Goal: Transaction & Acquisition: Purchase product/service

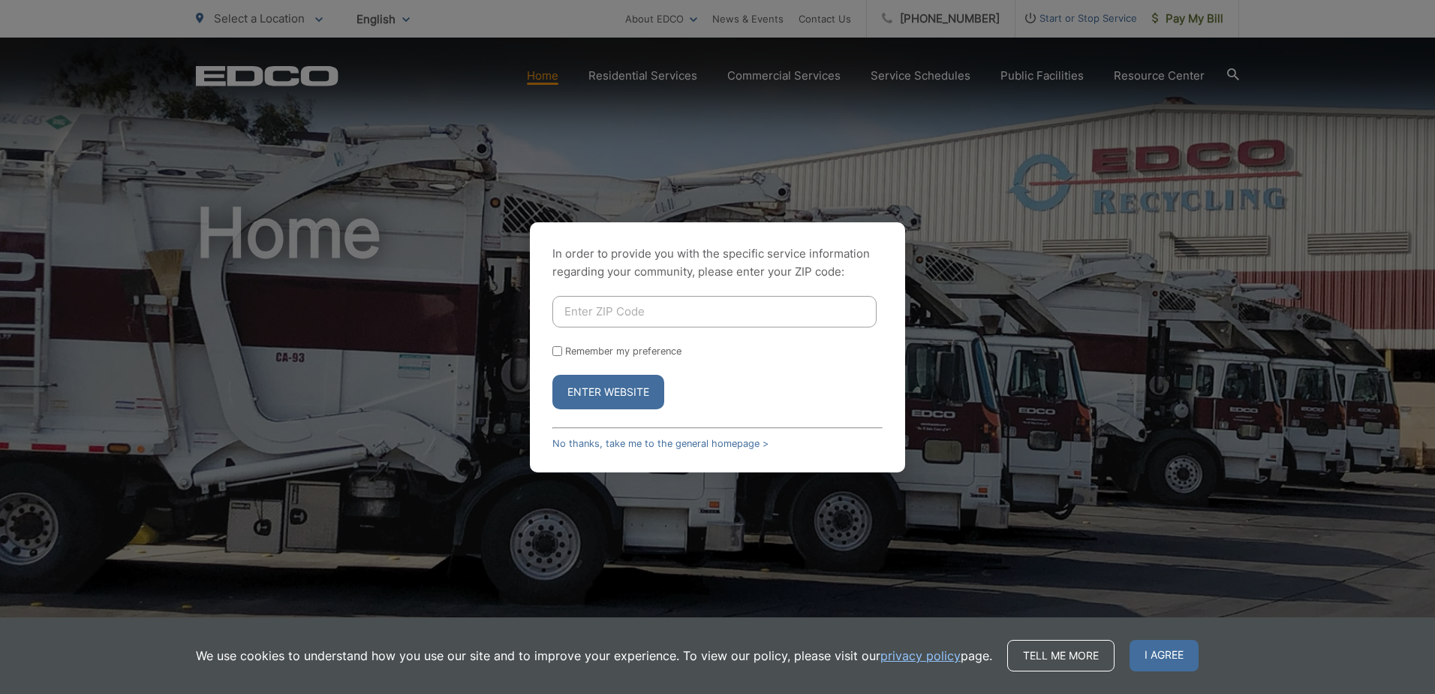
click at [687, 312] on input "Enter ZIP Code" at bounding box center [714, 312] width 324 height 32
type input "92064"
click at [613, 385] on button "Enter Website" at bounding box center [608, 392] width 112 height 35
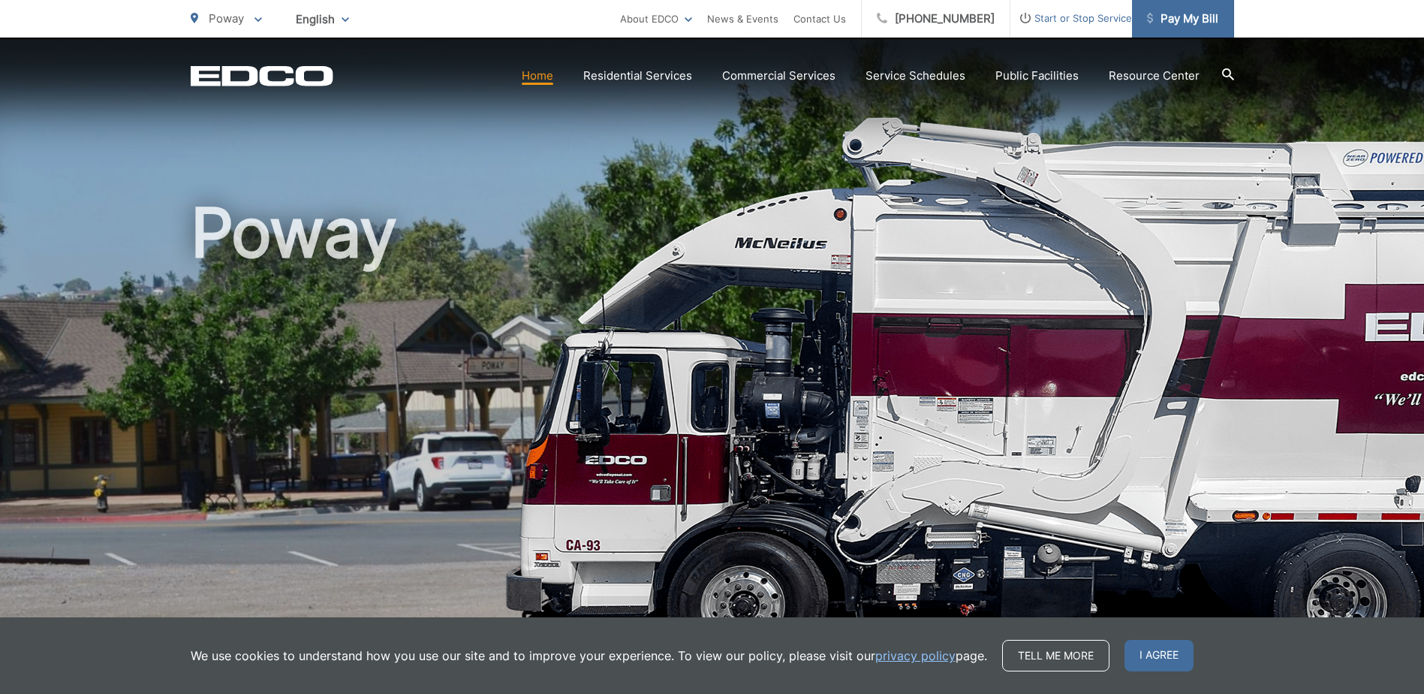
click at [1172, 16] on span "Pay My Bill" at bounding box center [1182, 19] width 71 height 18
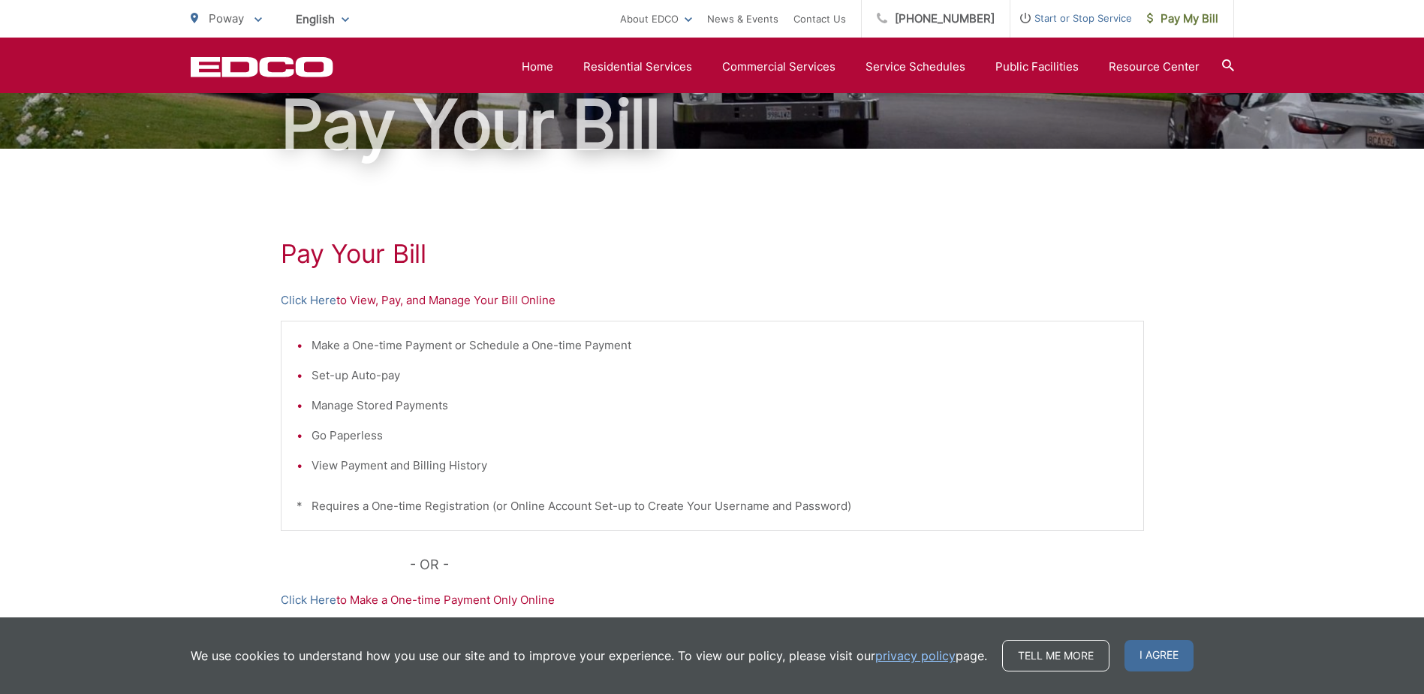
scroll to position [150, 0]
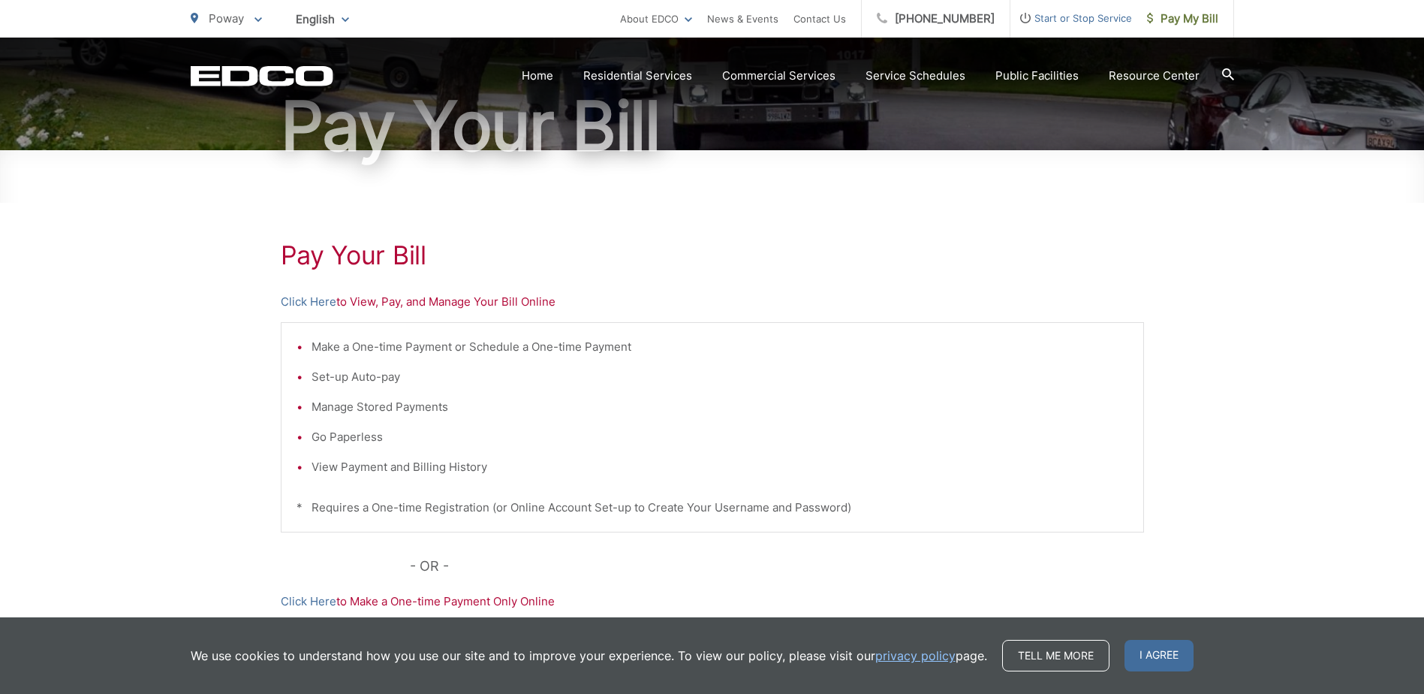
click at [359, 300] on p "Click Here to View, Pay, and Manage Your Bill Online" at bounding box center [712, 302] width 863 height 18
click at [350, 254] on h1 "Pay Your Bill" at bounding box center [712, 255] width 863 height 30
click at [359, 303] on p "Click Here to View, Pay, and Manage Your Bill Online" at bounding box center [712, 302] width 863 height 18
click at [383, 324] on div "Make a One-time Payment or Schedule a One-time Payment Set-up Auto-pay Manage S…" at bounding box center [712, 427] width 863 height 210
click at [318, 302] on link "Click Here" at bounding box center [309, 302] width 56 height 18
